Goal: Transaction & Acquisition: Purchase product/service

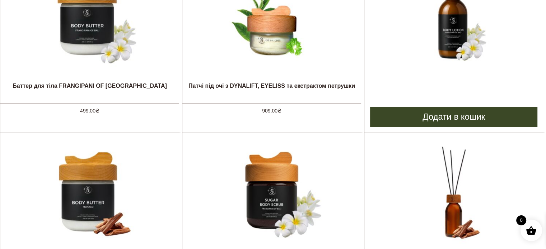
scroll to position [369, 0]
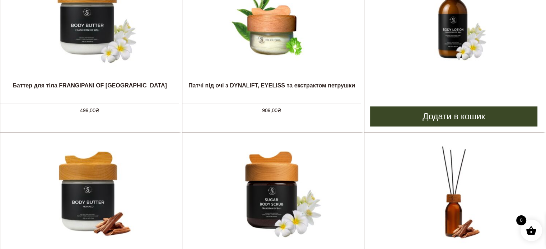
click at [455, 24] on img at bounding box center [454, 17] width 108 height 108
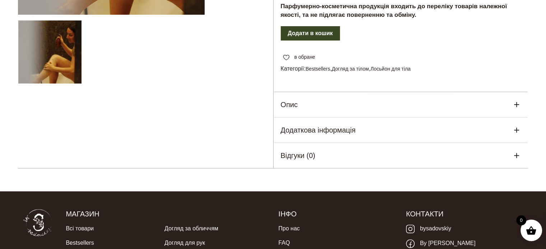
scroll to position [261, 0]
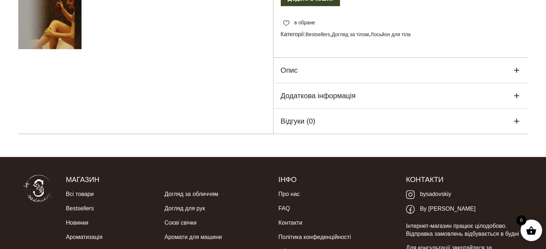
click at [411, 70] on div "Опис" at bounding box center [401, 70] width 255 height 25
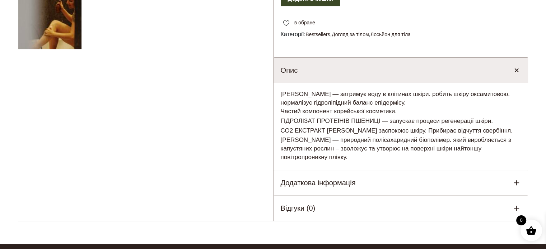
scroll to position [279, 0]
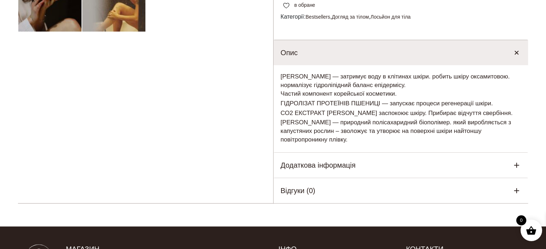
click at [375, 159] on div "Додаткова інформація" at bounding box center [401, 165] width 255 height 25
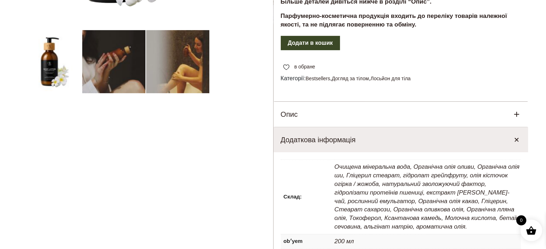
scroll to position [0, 0]
